Goal: Answer question/provide support

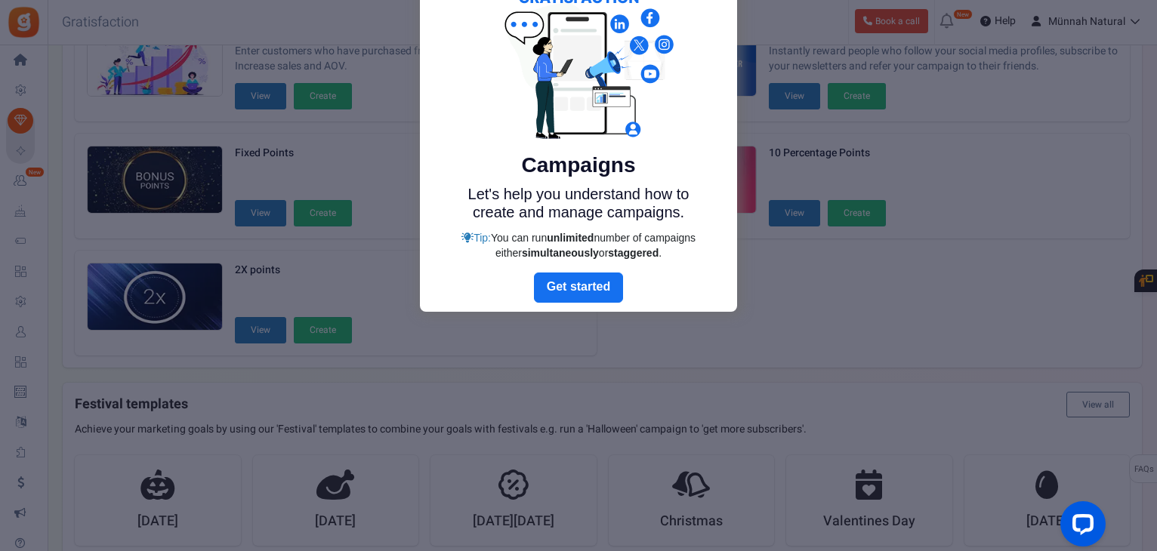
scroll to position [26, 0]
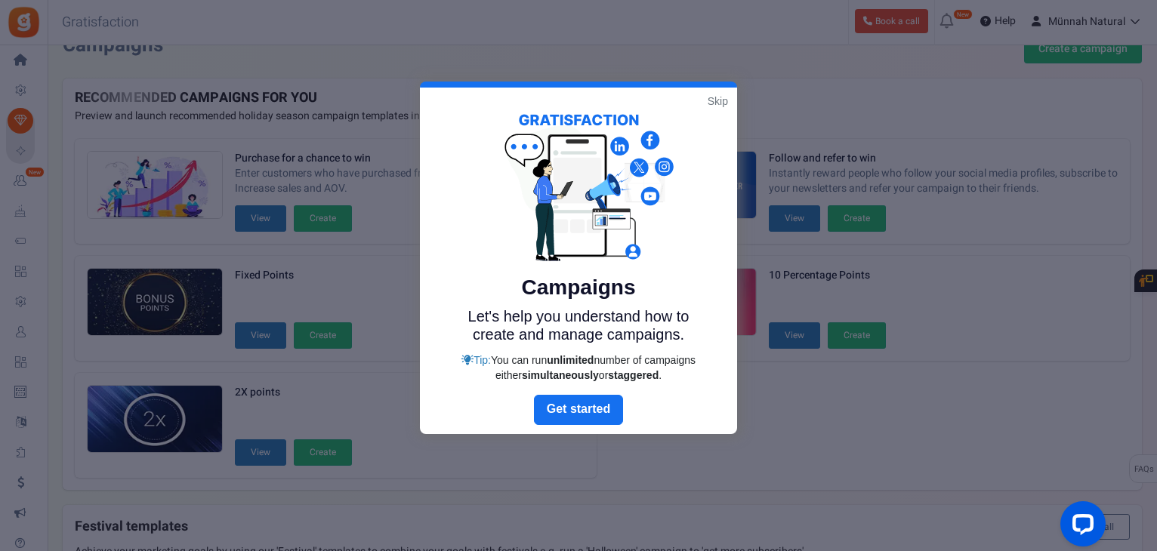
click at [722, 105] on div "Skip Campaigns Let's help you understand how to create and manage campaigns. Ti…" at bounding box center [578, 258] width 317 height 353
click at [721, 97] on link "Skip" at bounding box center [718, 101] width 20 height 15
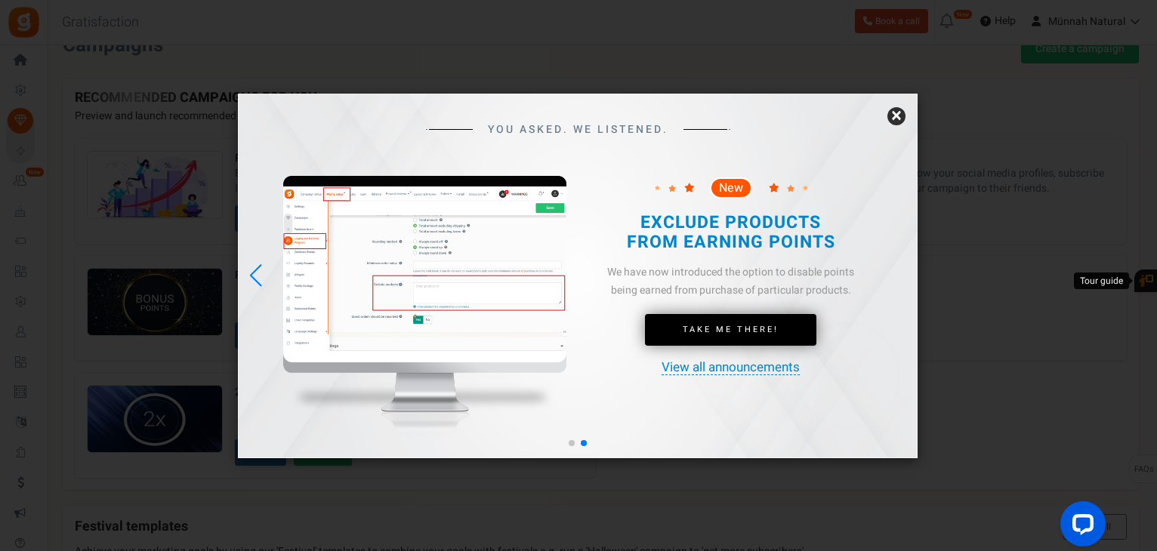
click at [891, 113] on link "×" at bounding box center [897, 116] width 18 height 18
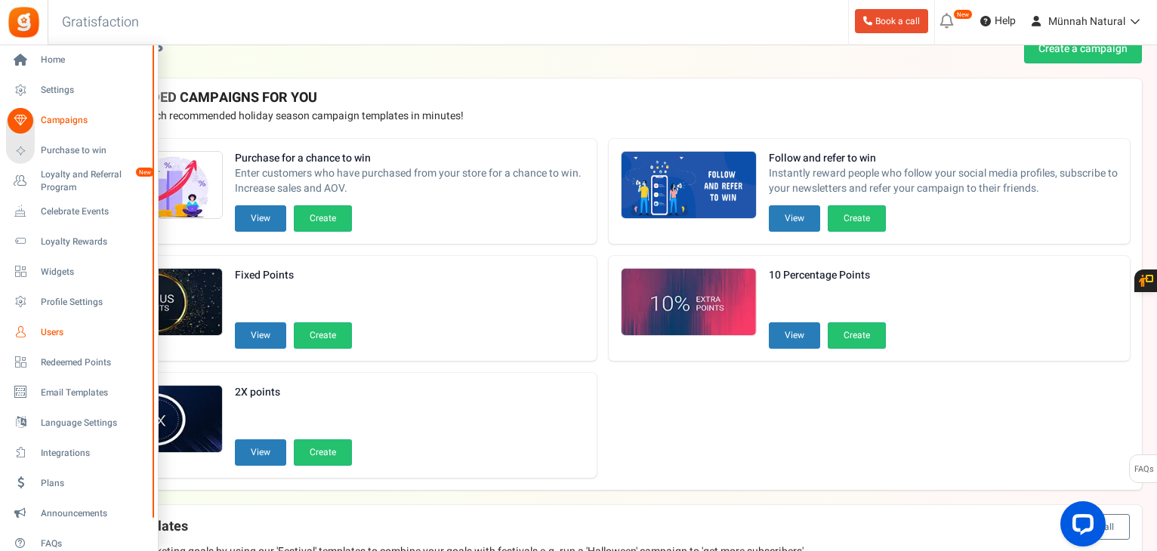
click at [64, 327] on span "Users" at bounding box center [94, 332] width 106 height 13
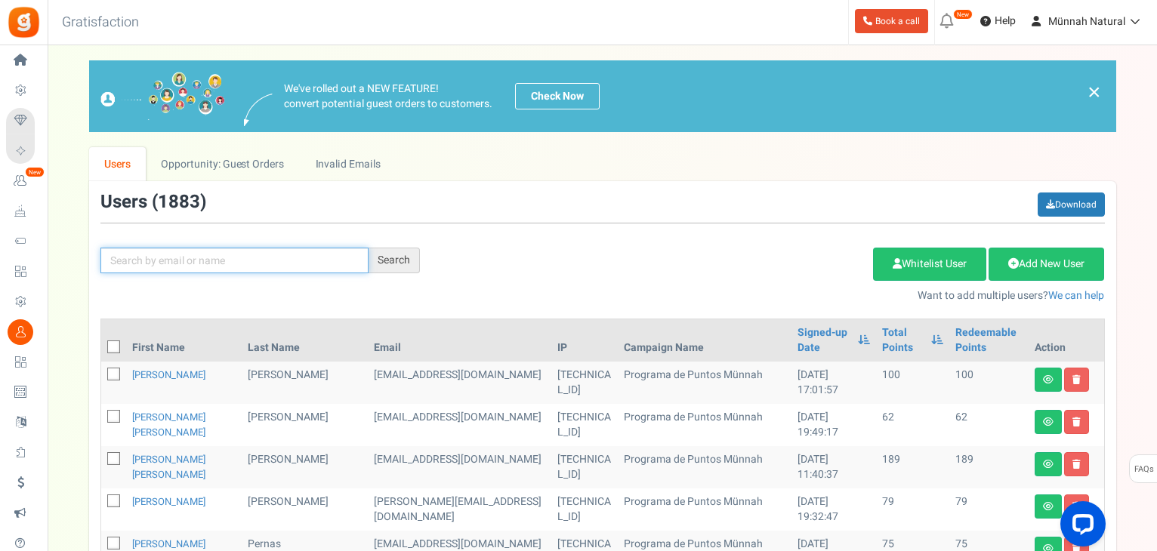
click at [236, 268] on input "text" at bounding box center [234, 261] width 268 height 26
paste input "[DOMAIN_NAME][EMAIL_ADDRESS][DOMAIN_NAME]"
type input "[DOMAIN_NAME][EMAIL_ADDRESS][DOMAIN_NAME]"
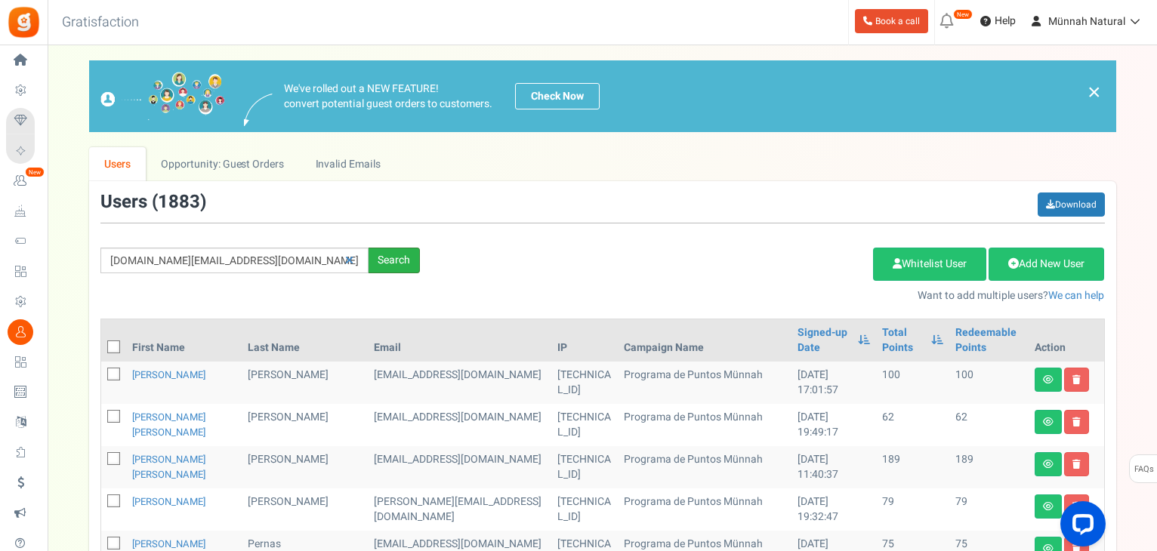
click at [396, 257] on div "Search" at bounding box center [394, 261] width 51 height 26
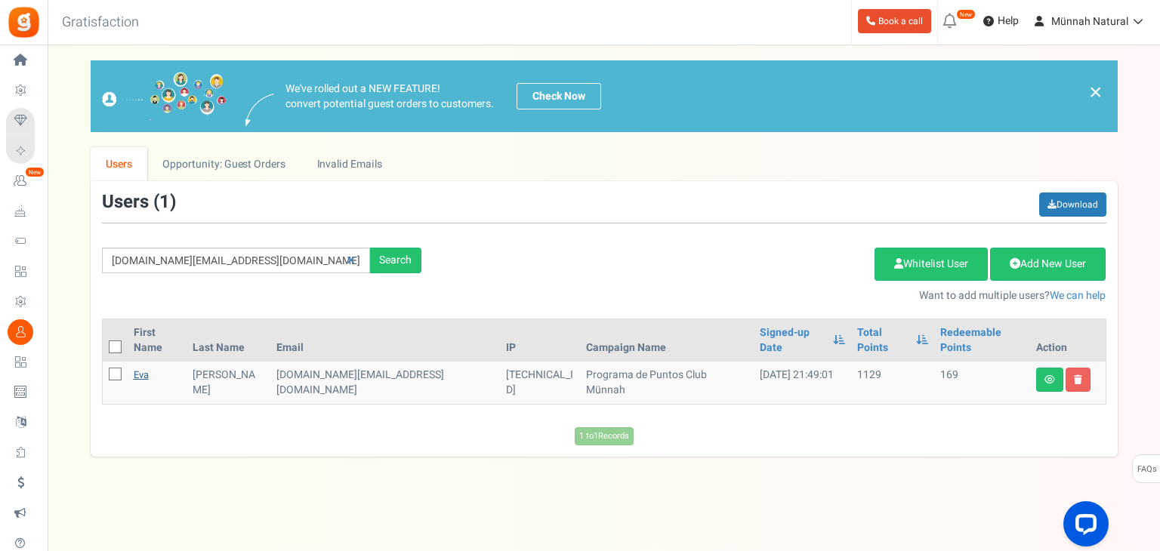
click at [145, 368] on link "Eva" at bounding box center [141, 375] width 15 height 14
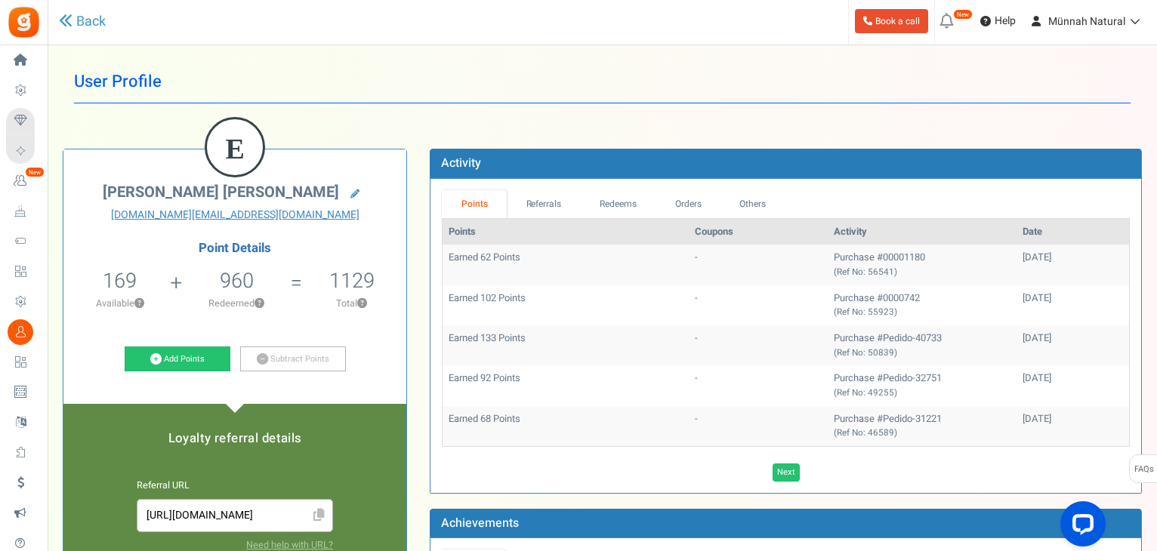
scroll to position [76, 0]
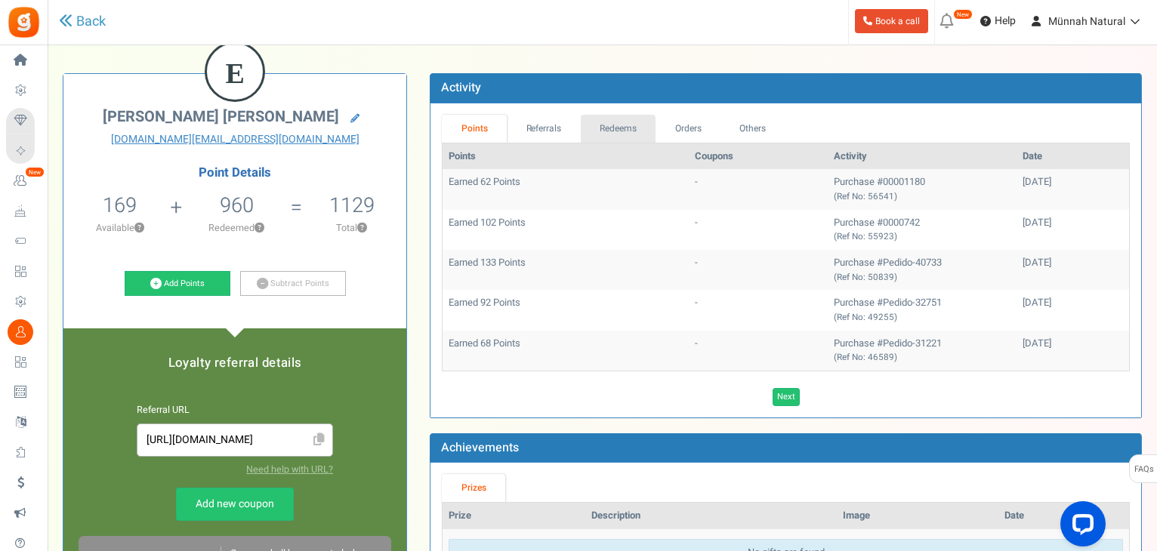
click at [601, 131] on link "Redeems" at bounding box center [619, 129] width 76 height 28
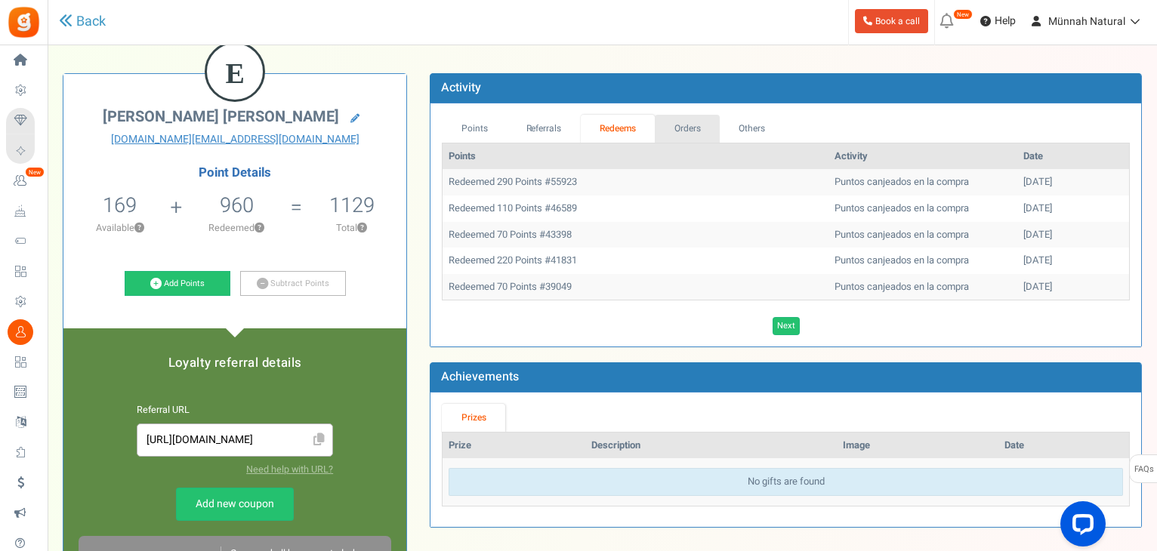
click at [691, 124] on link "Orders" at bounding box center [687, 129] width 65 height 28
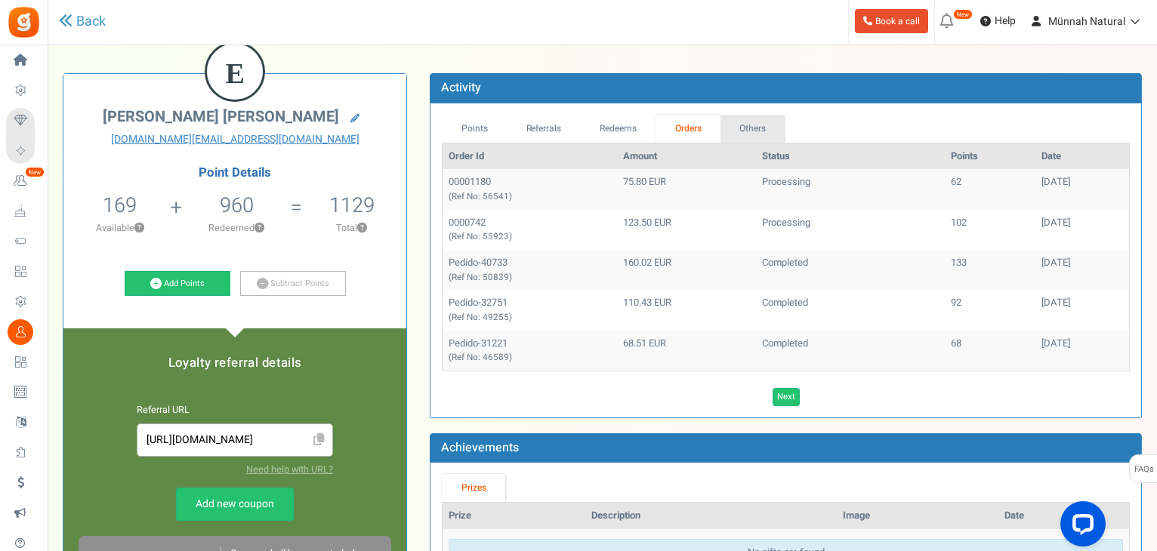
click at [743, 134] on link "Others" at bounding box center [753, 129] width 65 height 28
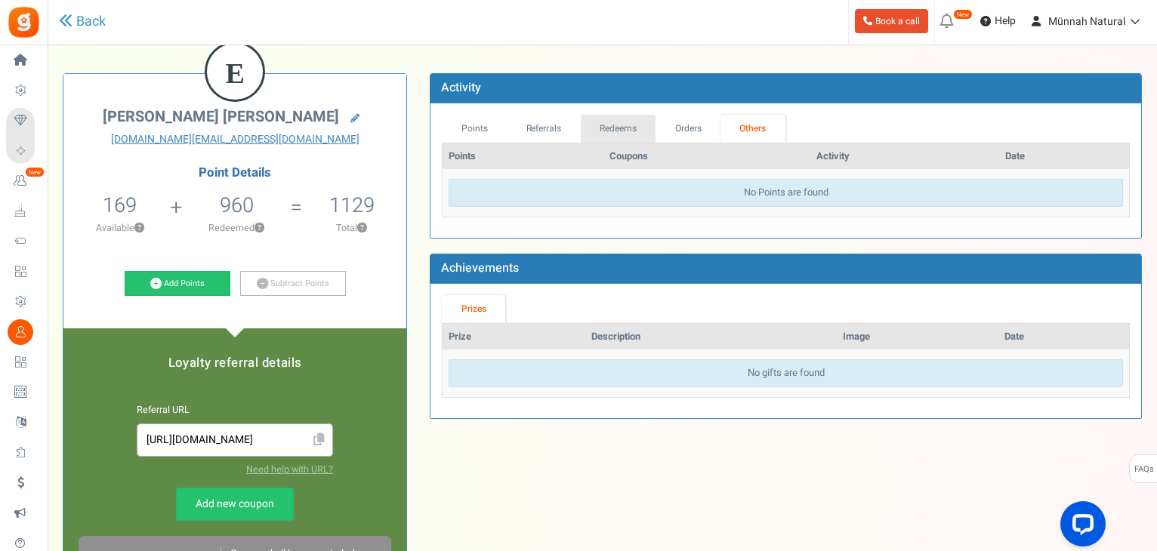
click at [622, 137] on link "Redeems" at bounding box center [619, 129] width 76 height 28
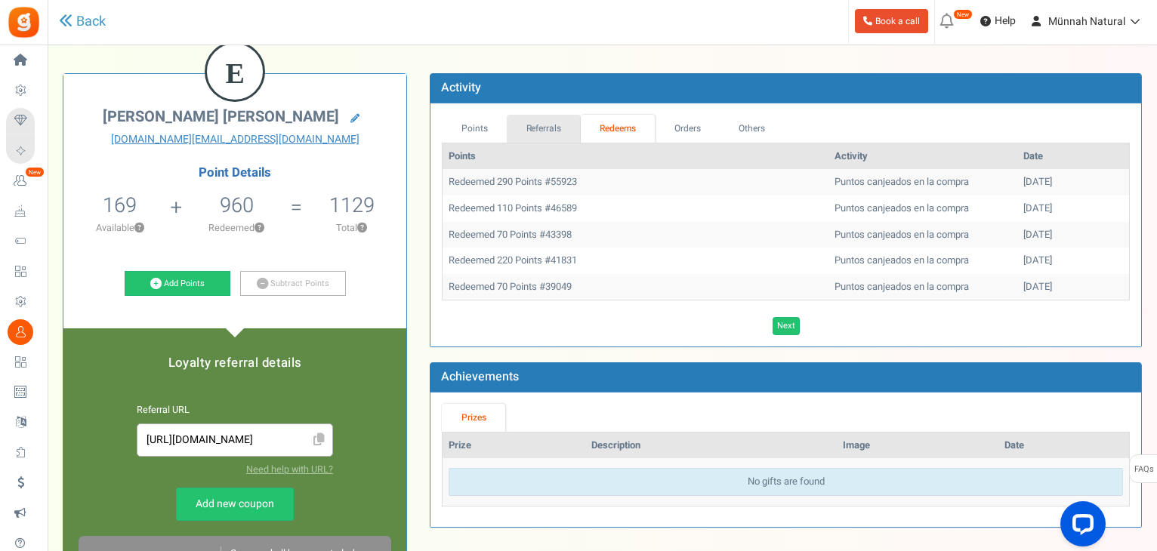
click at [551, 134] on link "Referrals" at bounding box center [544, 129] width 74 height 28
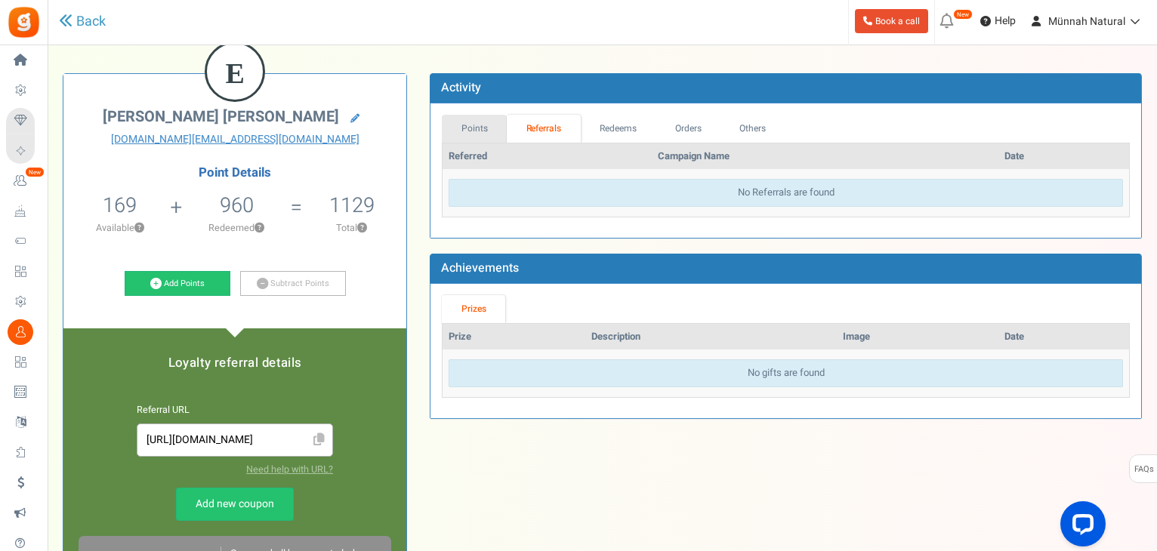
click at [490, 137] on link "Points" at bounding box center [474, 129] width 65 height 28
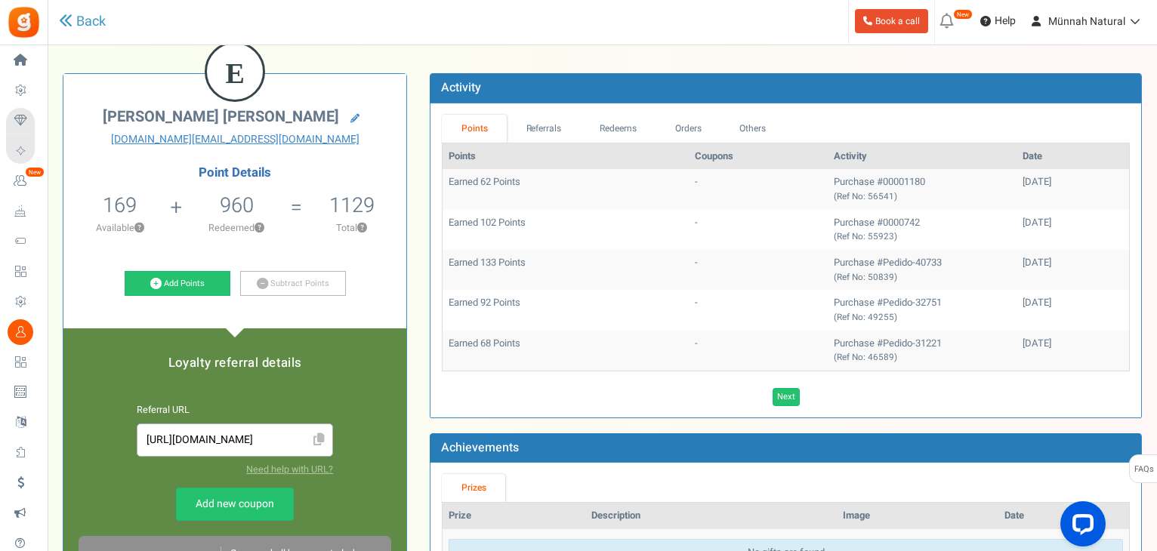
drag, startPoint x: 1024, startPoint y: 184, endPoint x: 981, endPoint y: 182, distance: 43.1
click at [1023, 182] on div "[DATE]" at bounding box center [1073, 182] width 100 height 14
